Goal: Task Accomplishment & Management: Manage account settings

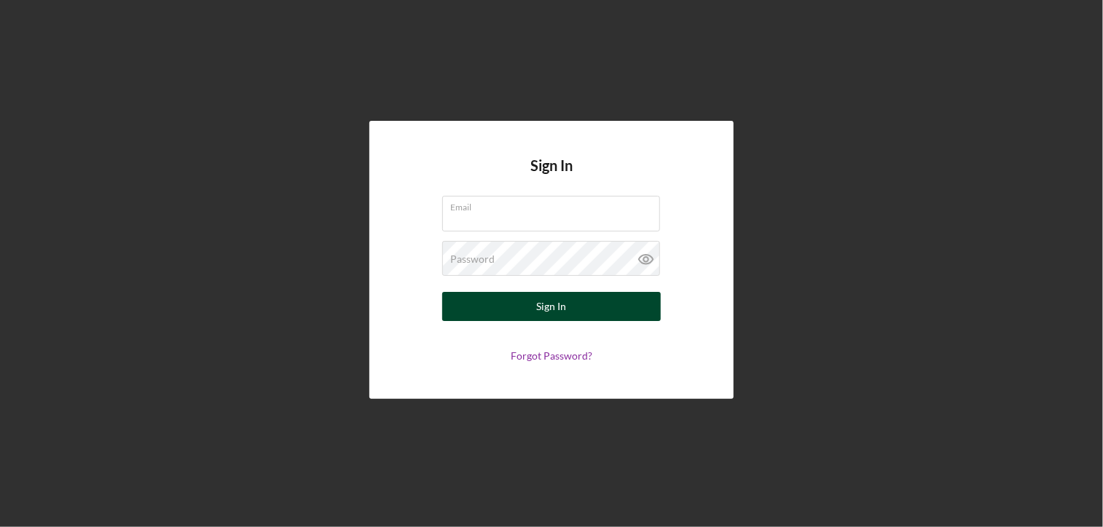
type input "[PERSON_NAME][EMAIL_ADDRESS][DOMAIN_NAME]"
click at [515, 304] on button "Sign In" at bounding box center [551, 306] width 219 height 29
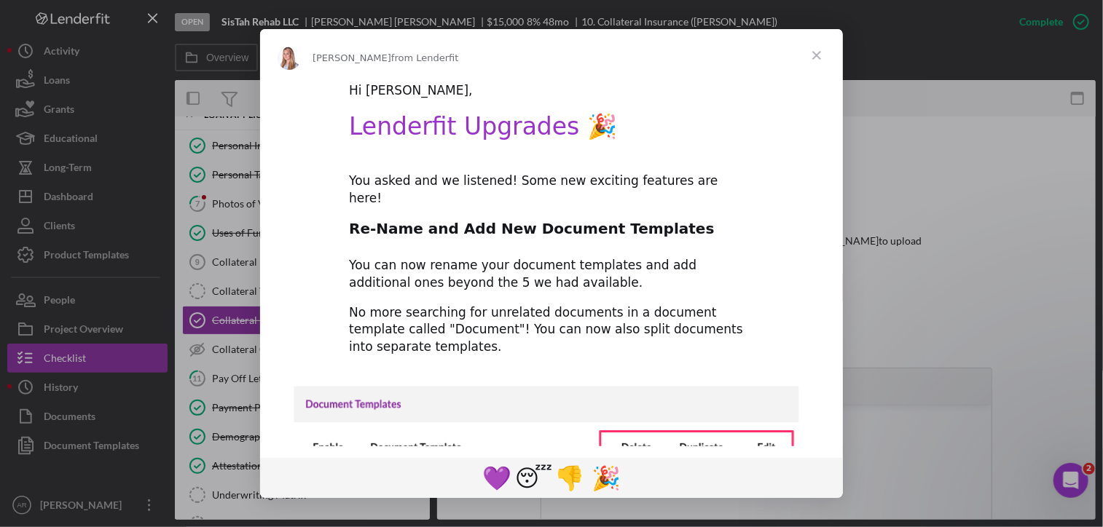
click at [73, 195] on div "Intercom messenger" at bounding box center [551, 263] width 1103 height 527
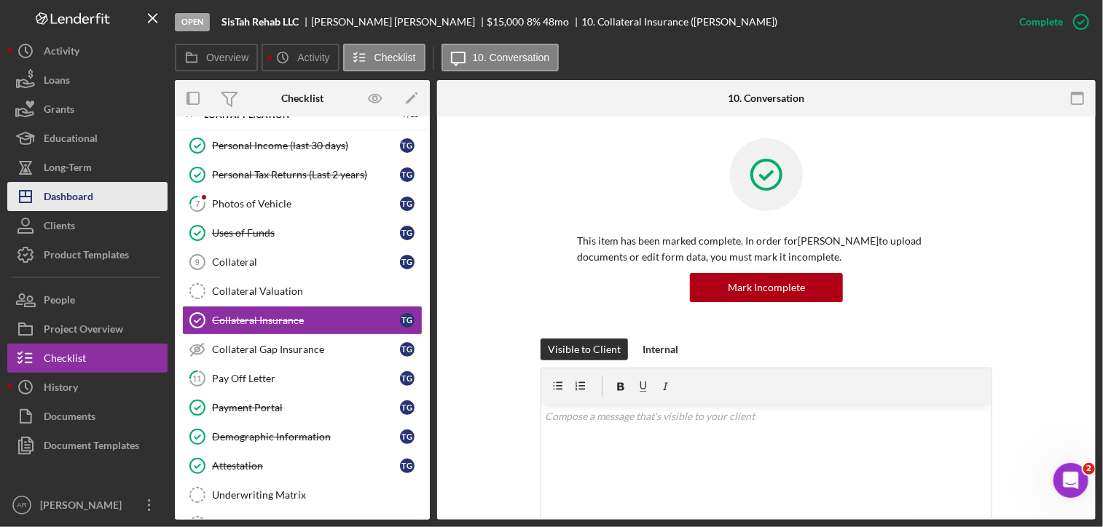
click at [73, 200] on div "Dashboard" at bounding box center [69, 198] width 50 height 33
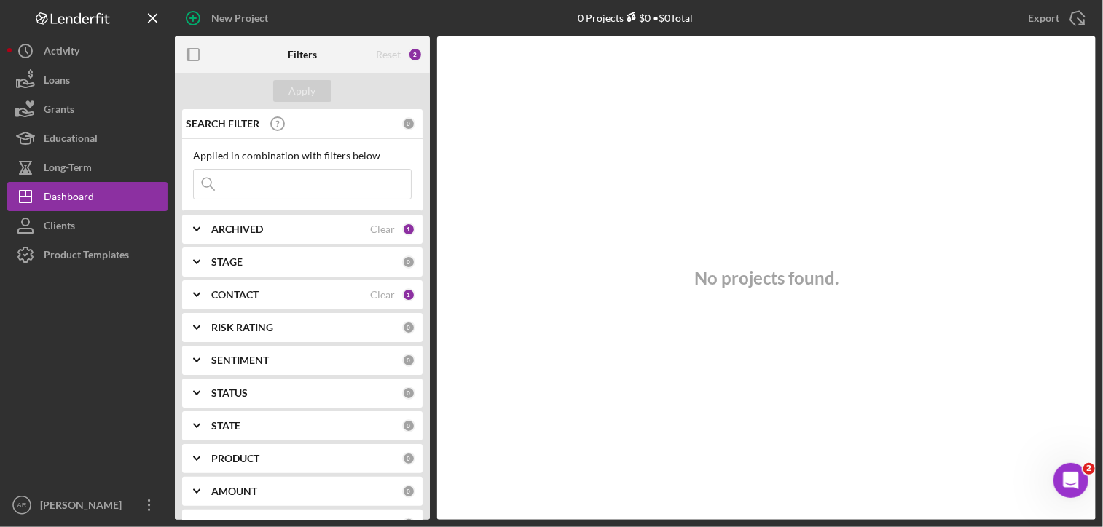
click at [192, 230] on icon "Icon/Expander" at bounding box center [196, 229] width 36 height 36
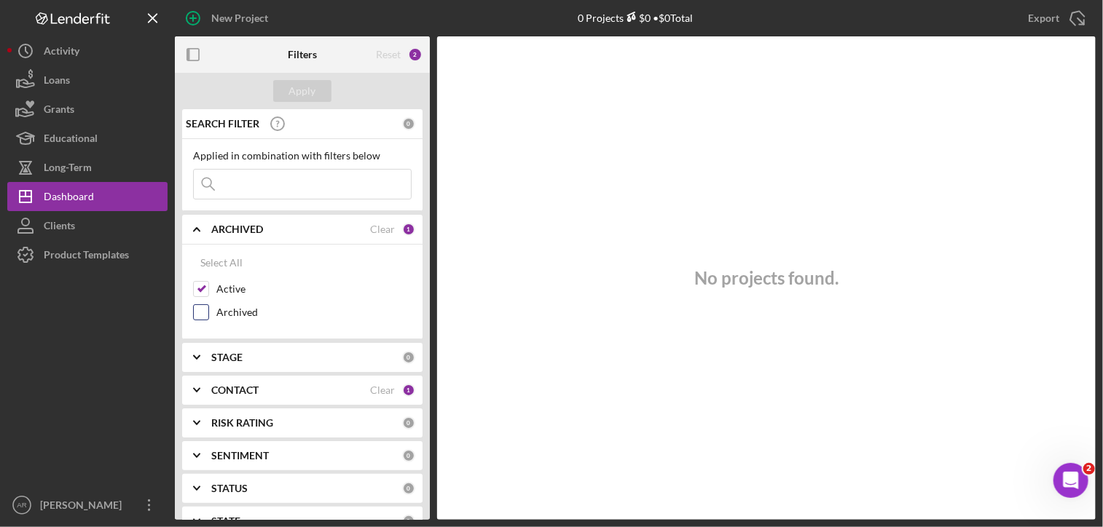
click at [206, 308] on input "Archived" at bounding box center [201, 312] width 15 height 15
checkbox input "true"
click at [197, 390] on polyline at bounding box center [197, 390] width 6 height 3
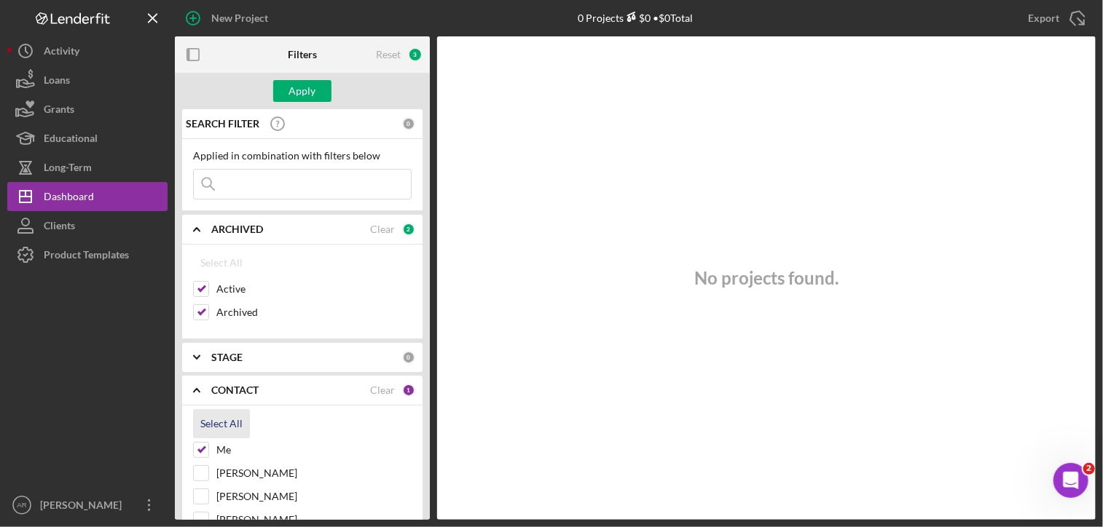
click at [229, 423] on div "Select All" at bounding box center [221, 423] width 42 height 29
checkbox input "true"
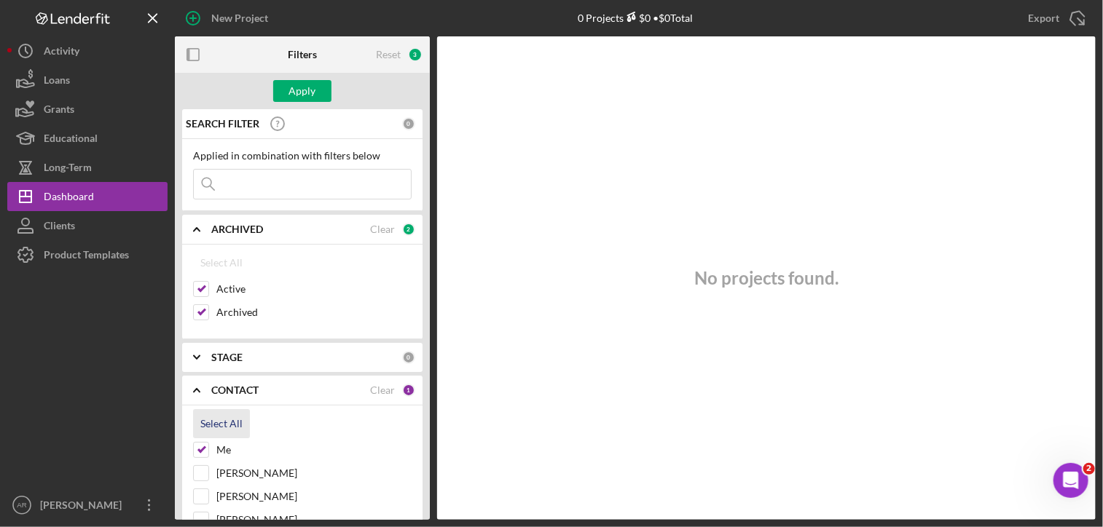
checkbox input "true"
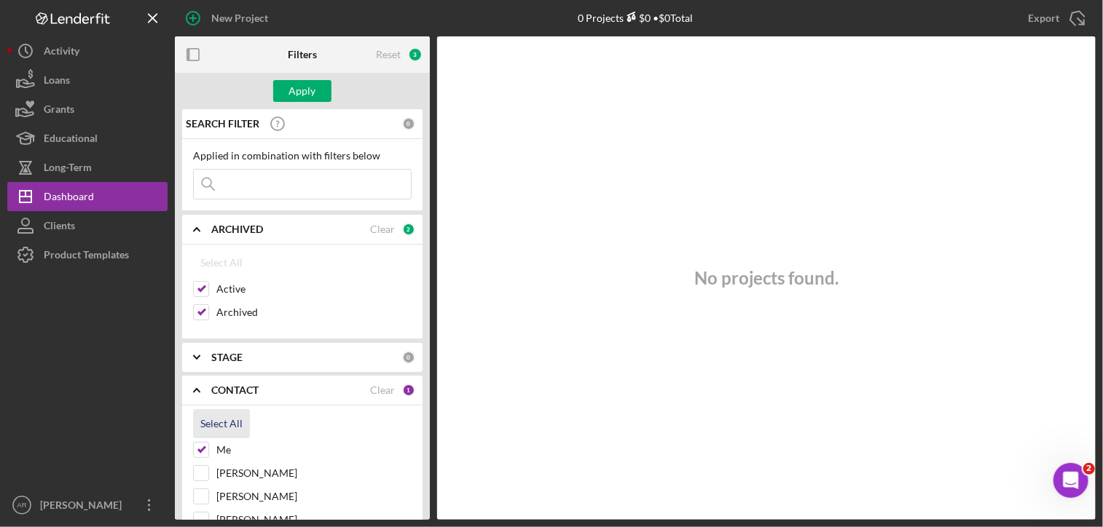
checkbox input "true"
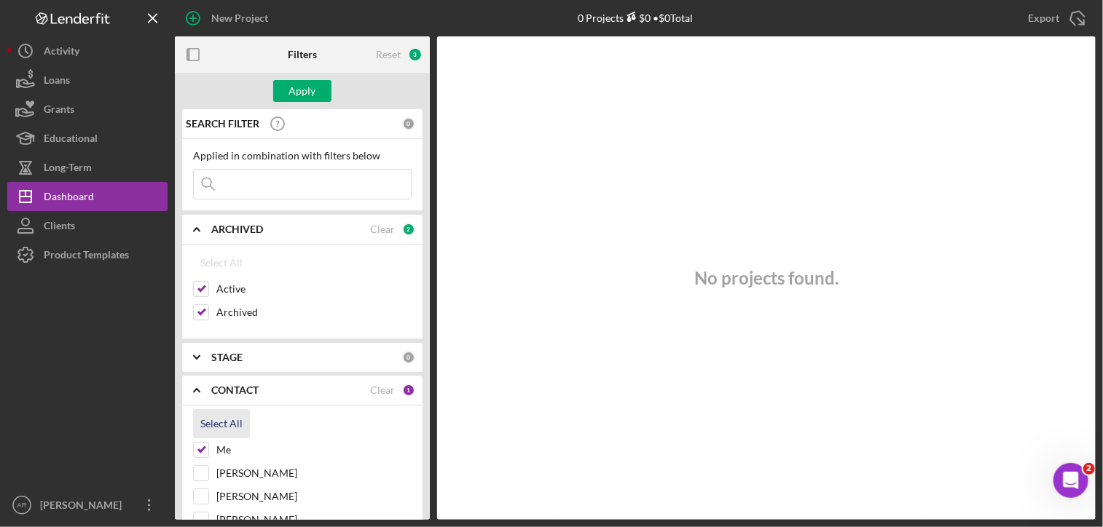
checkbox input "true"
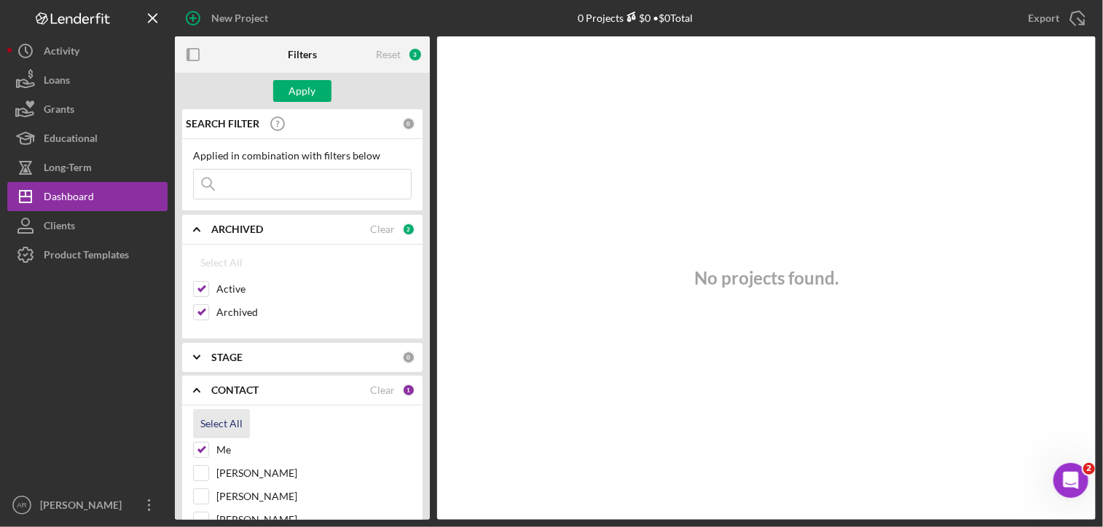
checkbox input "true"
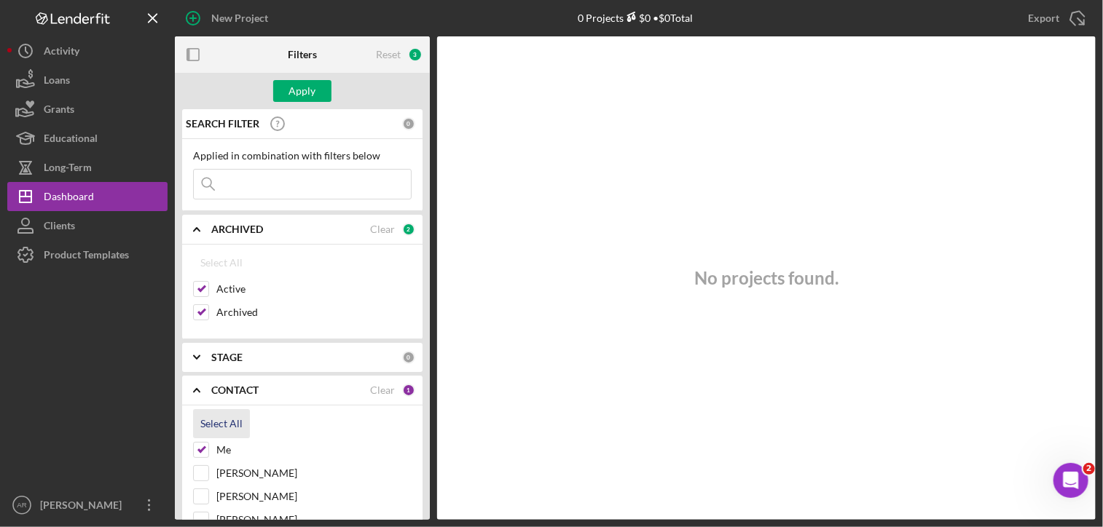
checkbox input "true"
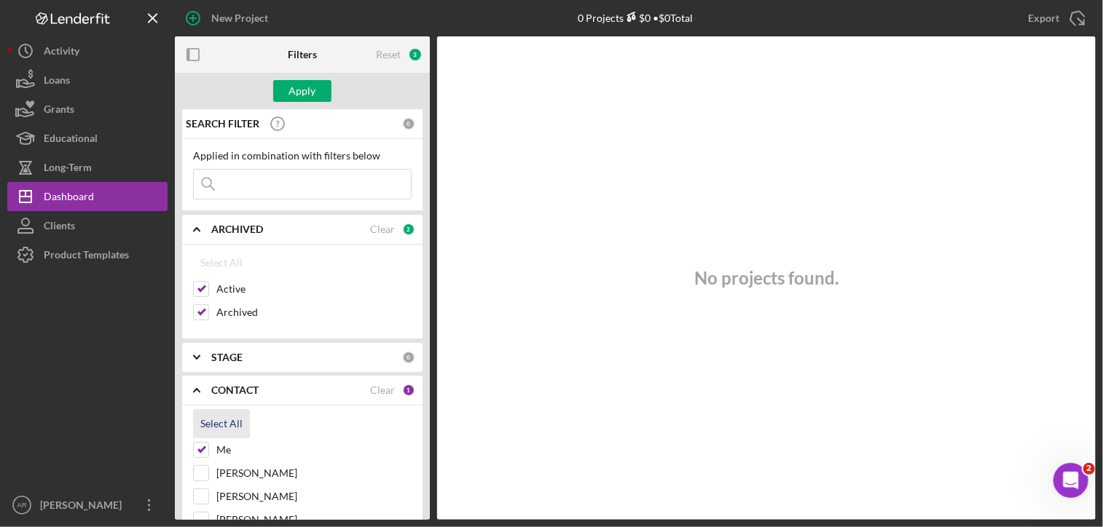
checkbox input "true"
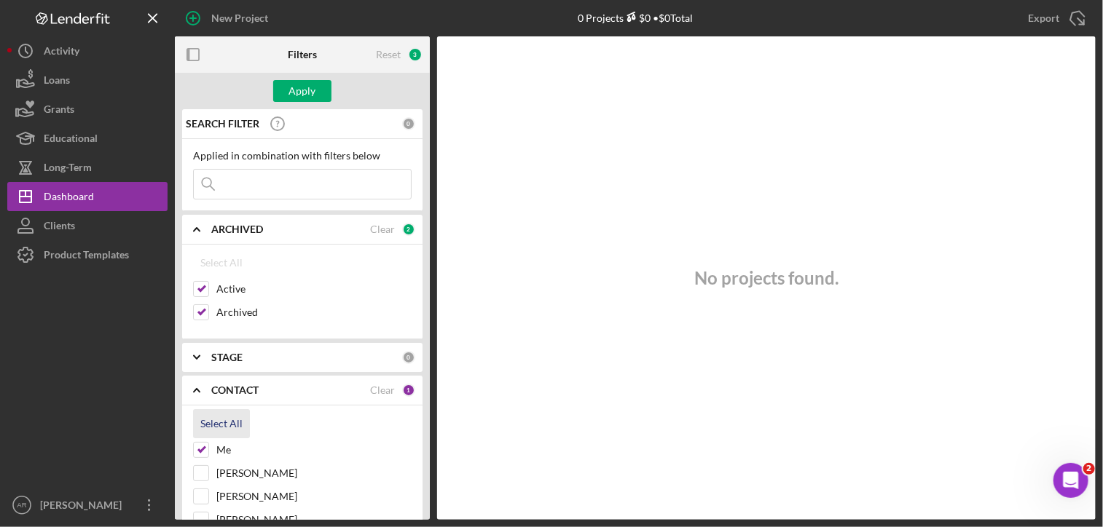
checkbox input "true"
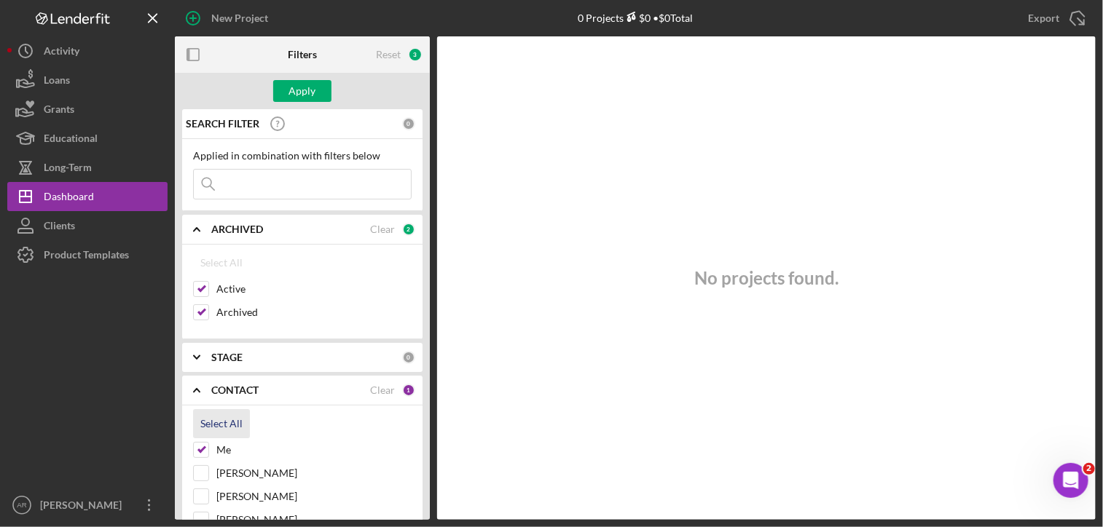
checkbox input "true"
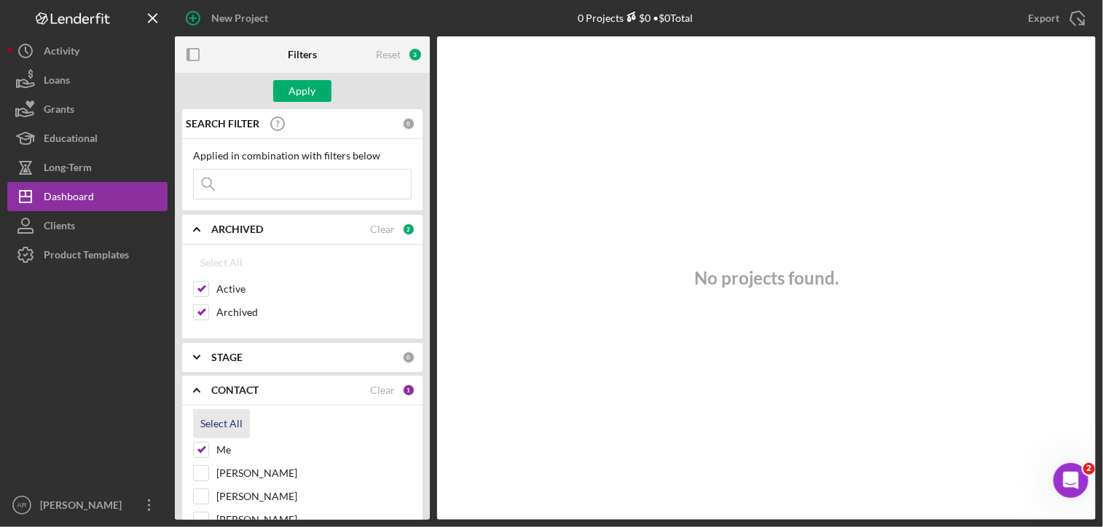
checkbox input "true"
click at [300, 90] on div "Apply" at bounding box center [302, 91] width 27 height 22
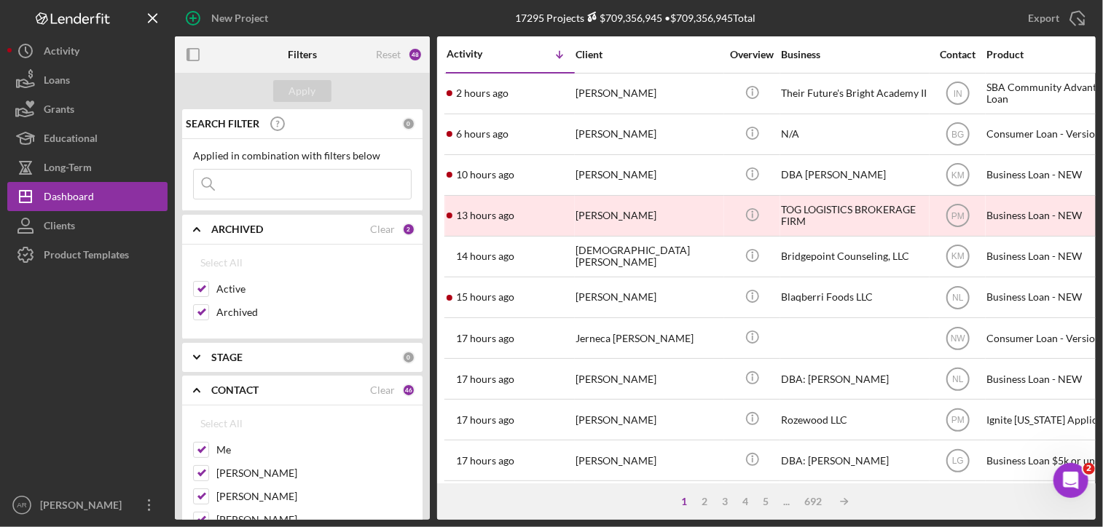
click at [271, 184] on input at bounding box center [302, 184] width 217 height 29
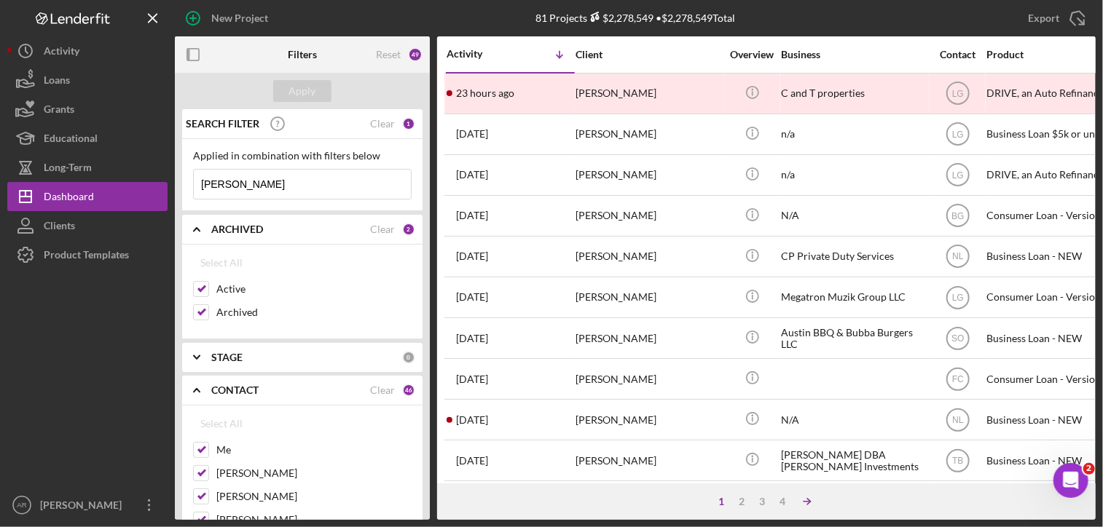
click at [806, 500] on icon "Icon/Table Sort Arrow" at bounding box center [807, 501] width 29 height 29
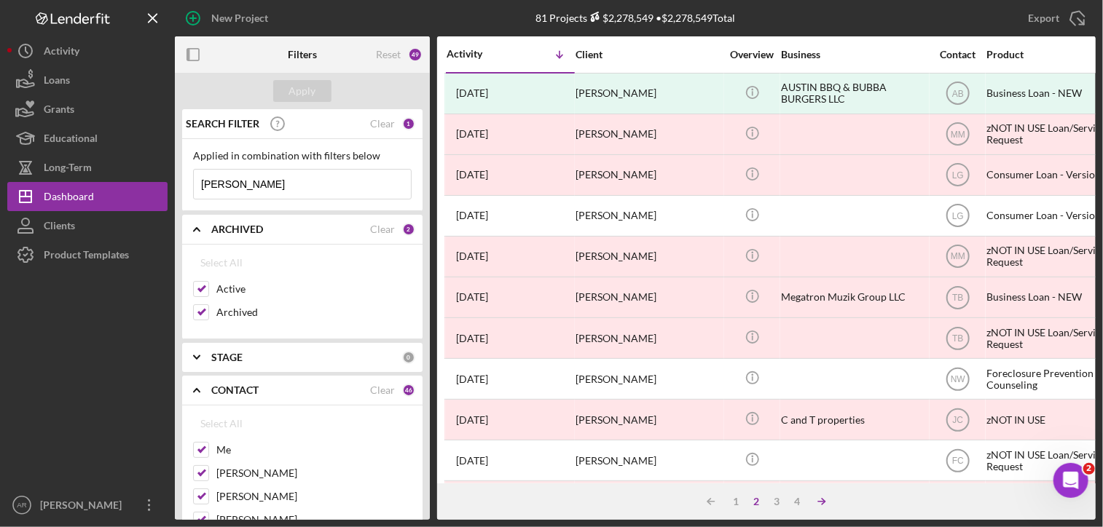
click at [806, 500] on div "4" at bounding box center [797, 502] width 20 height 12
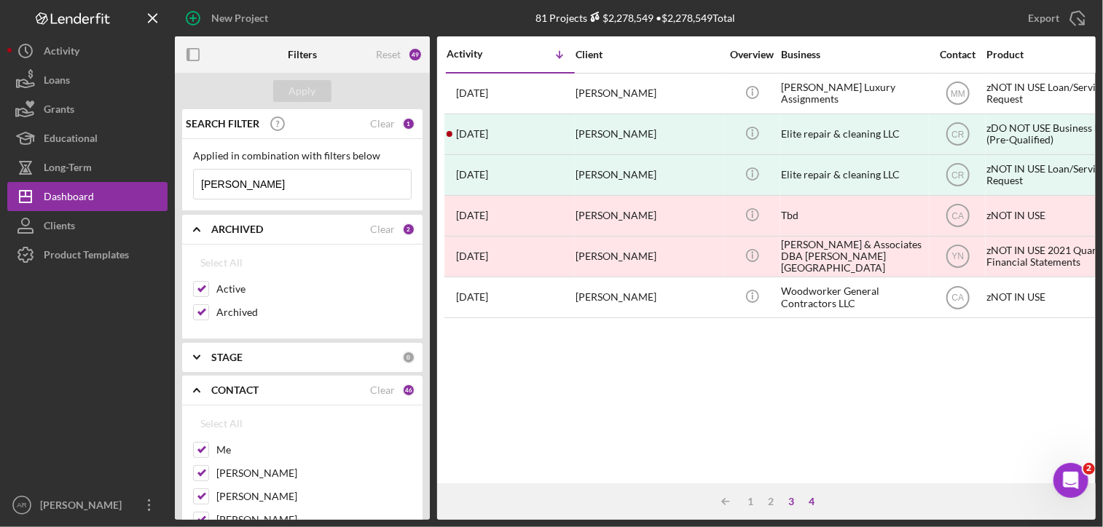
click at [788, 506] on div "3" at bounding box center [791, 502] width 20 height 12
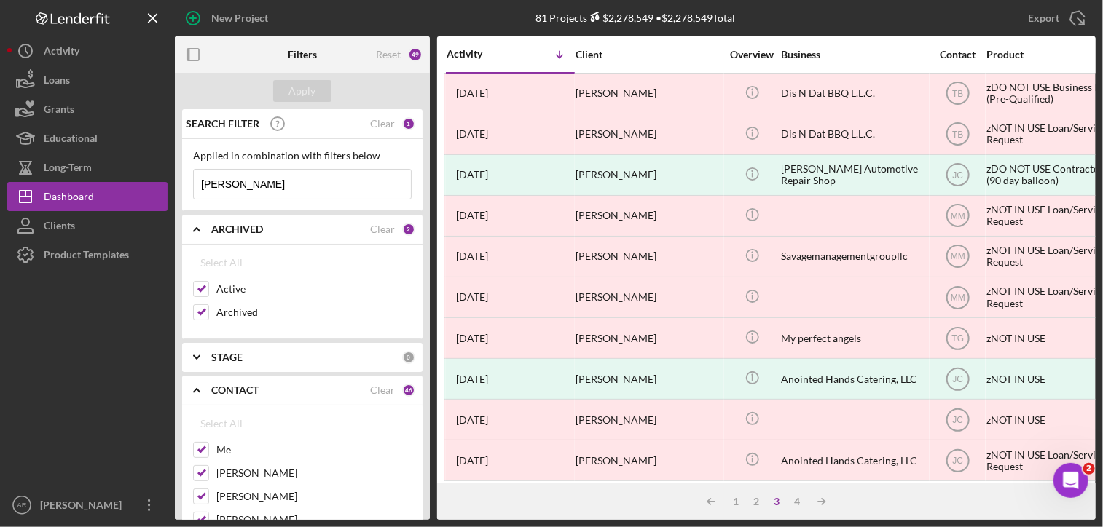
click at [198, 187] on input "[PERSON_NAME]" at bounding box center [302, 184] width 217 height 29
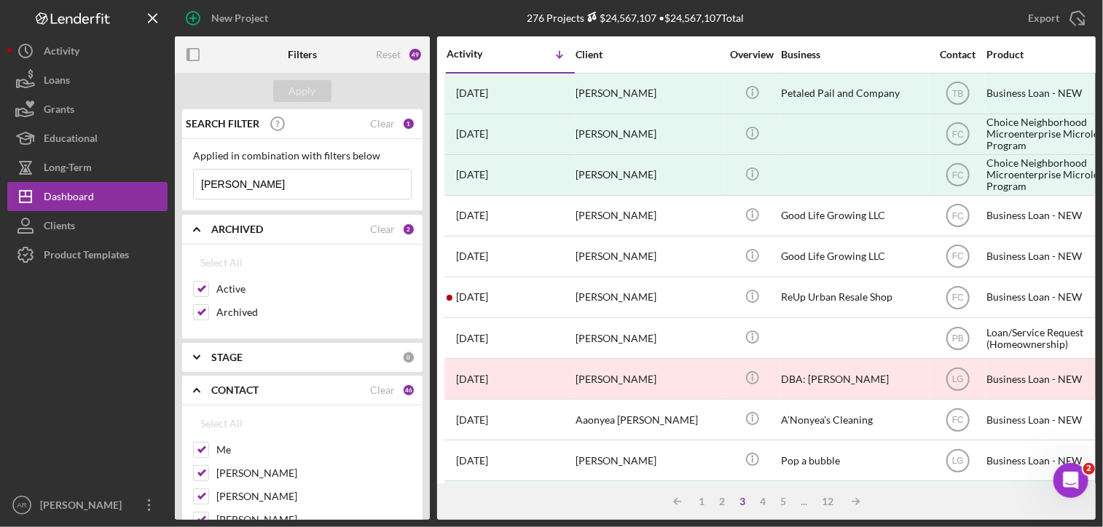
type input "[PERSON_NAME]"
